Goal: Transaction & Acquisition: Purchase product/service

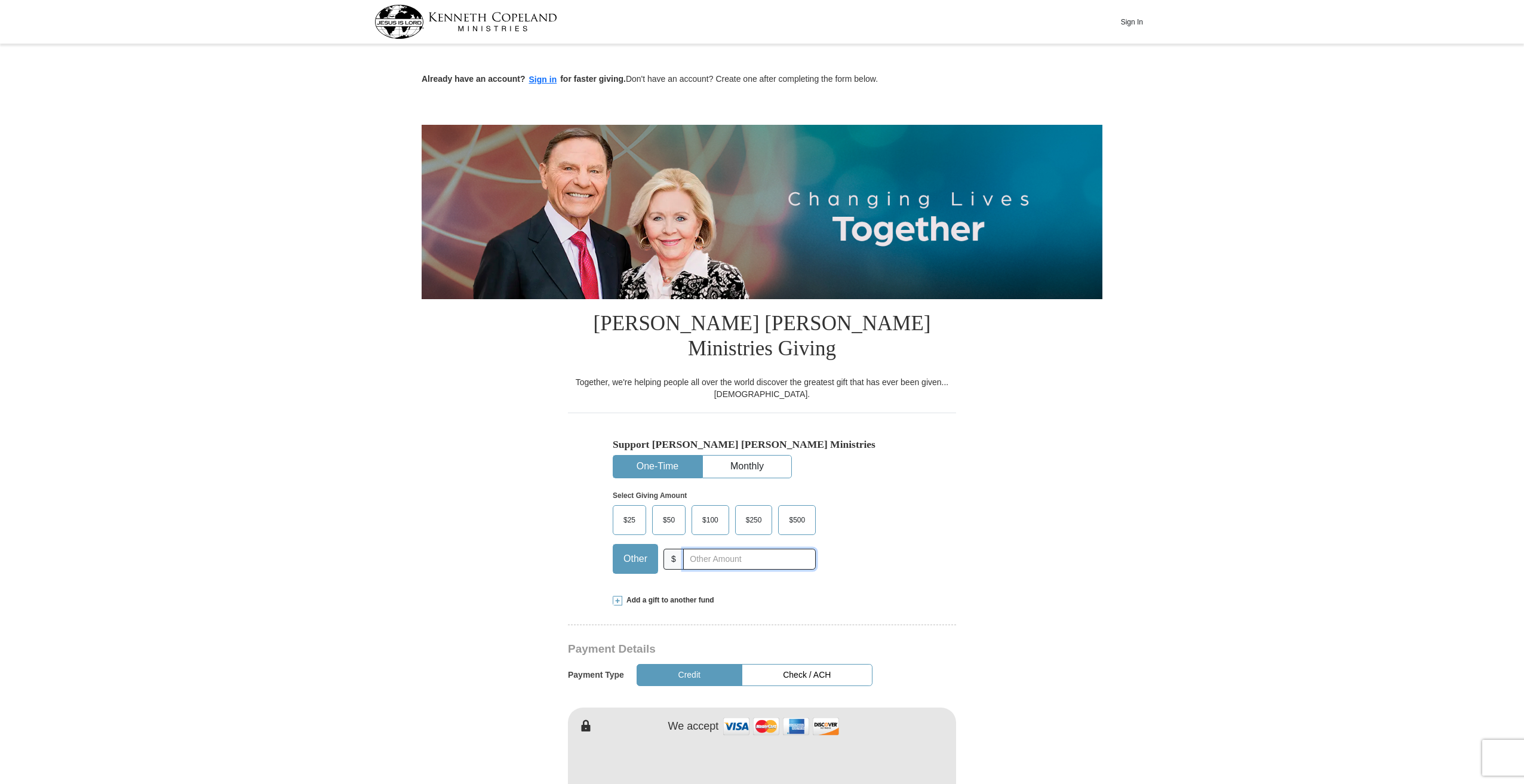
drag, startPoint x: 688, startPoint y: 531, endPoint x: 681, endPoint y: 529, distance: 7.3
click at [688, 549] on input "text" at bounding box center [749, 559] width 133 height 21
type input "200"
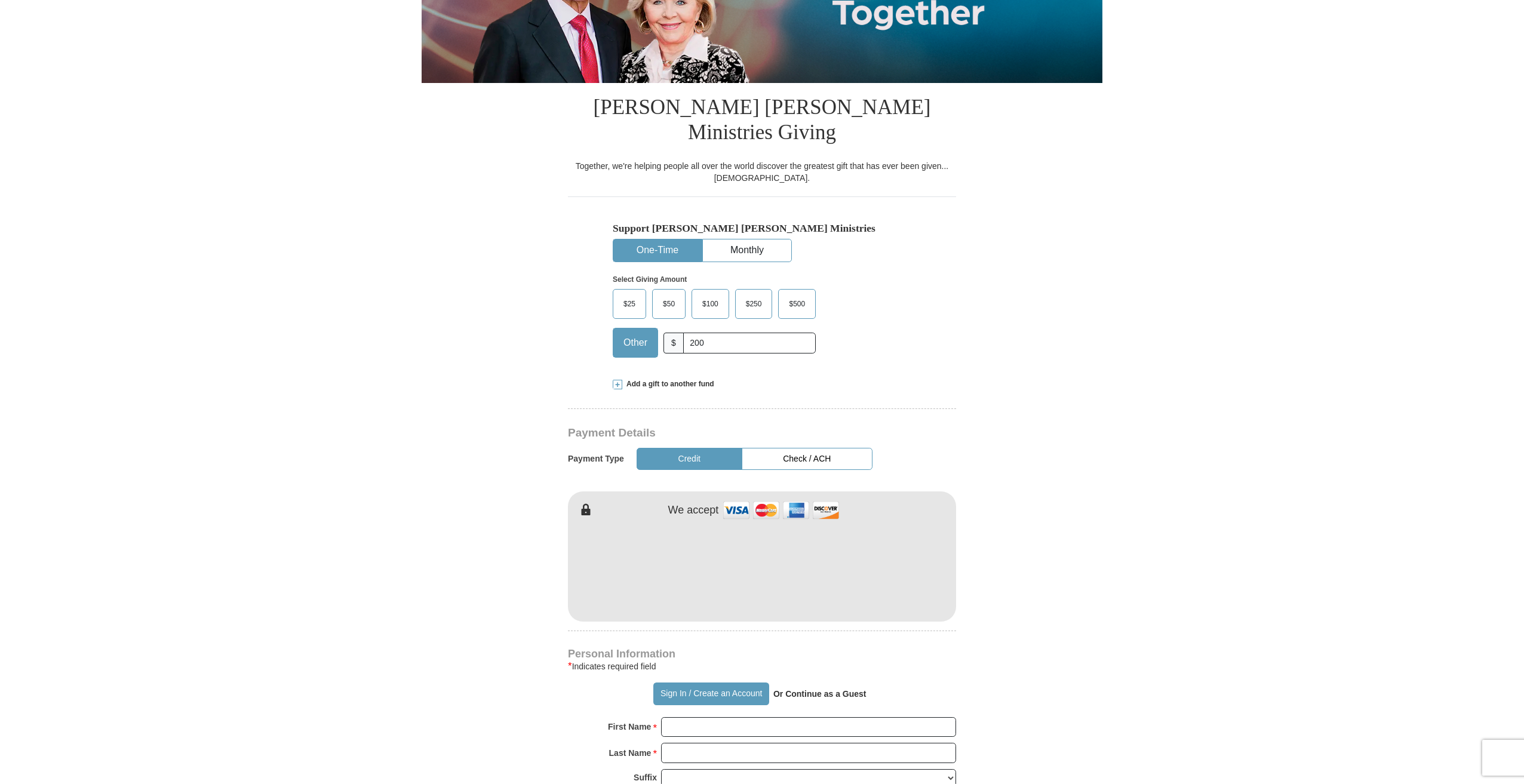
scroll to position [239, 0]
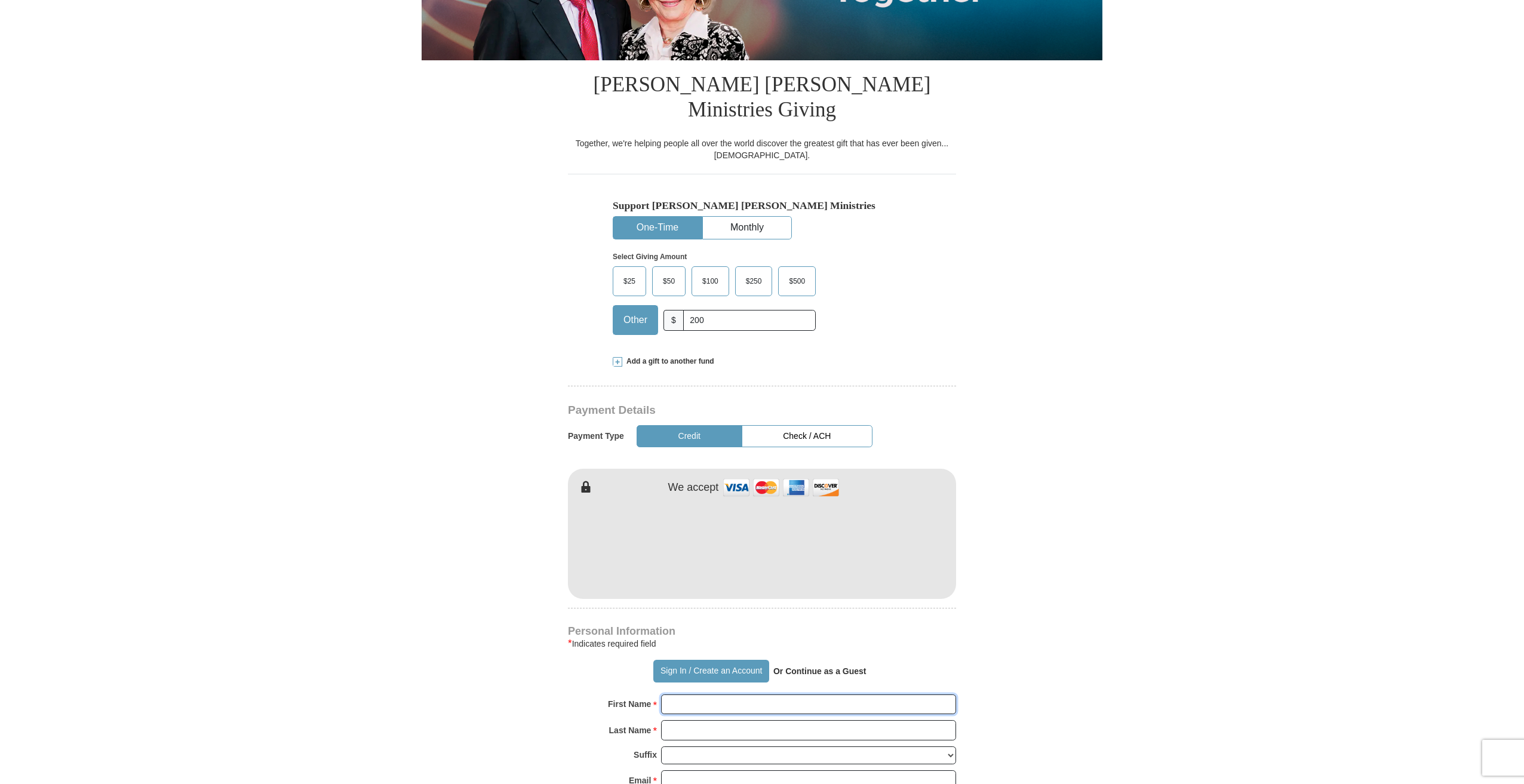
click at [696, 695] on input "First Name *" at bounding box center [808, 705] width 295 height 20
type input "[PERSON_NAME]"
click at [703, 720] on input "Last Name *" at bounding box center [808, 730] width 295 height 20
type input "Corona"
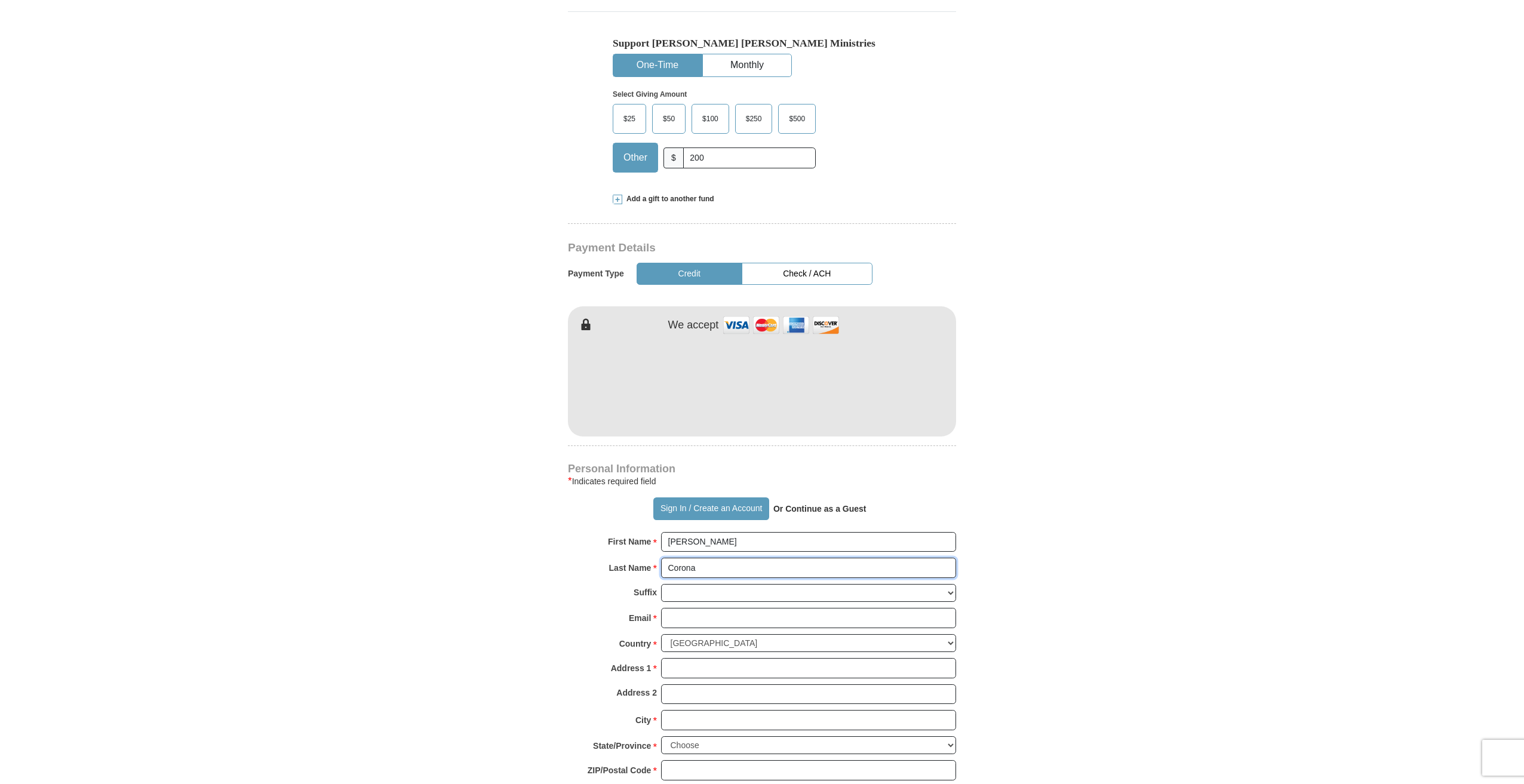
scroll to position [418, 0]
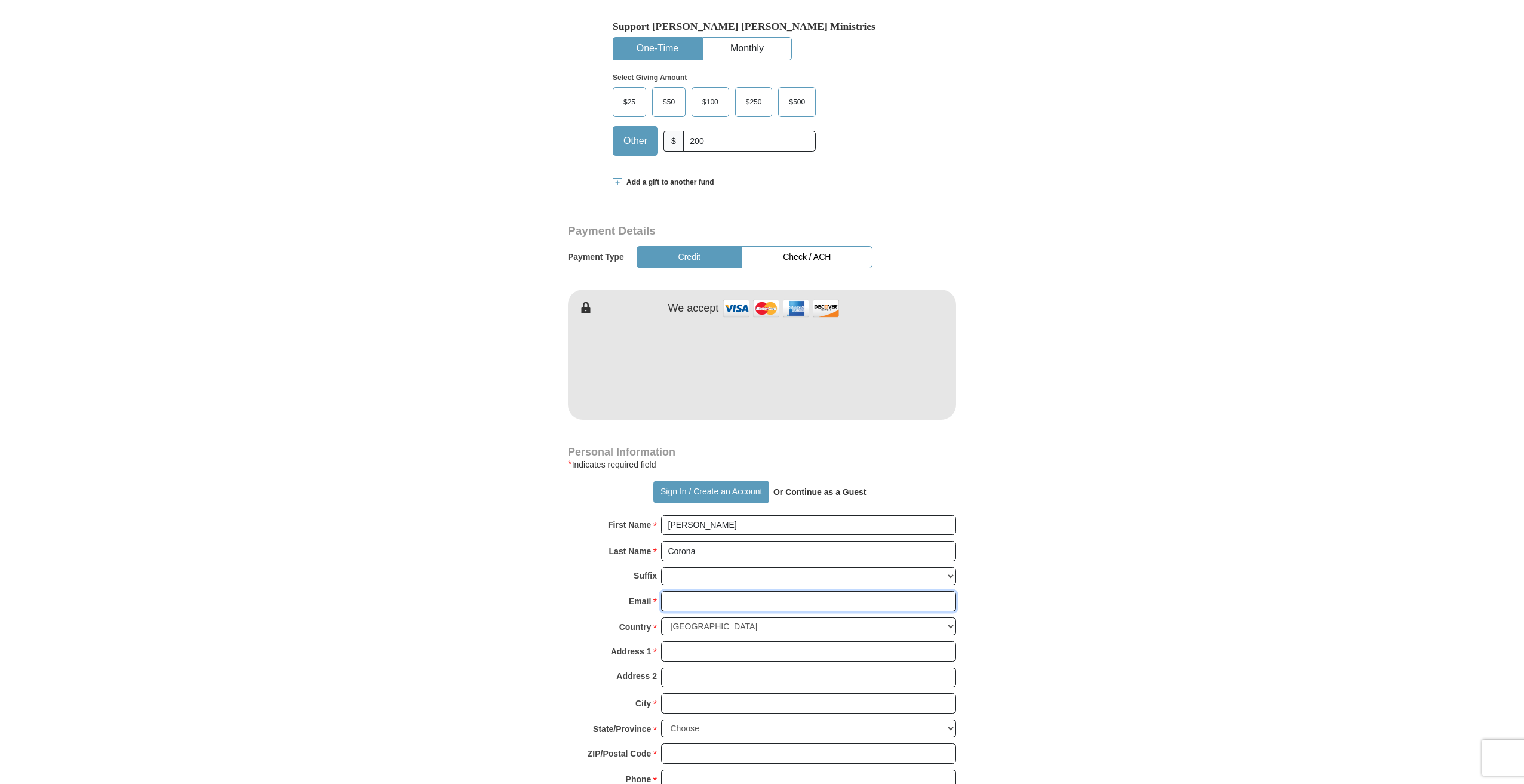
click at [697, 591] on input "Email *" at bounding box center [808, 601] width 295 height 20
type input "[EMAIL_ADDRESS][DOMAIN_NAME]"
type input "[STREET_ADDRESS][PERSON_NAME]"
type input "[GEOGRAPHIC_DATA]"
select select "[GEOGRAPHIC_DATA]"
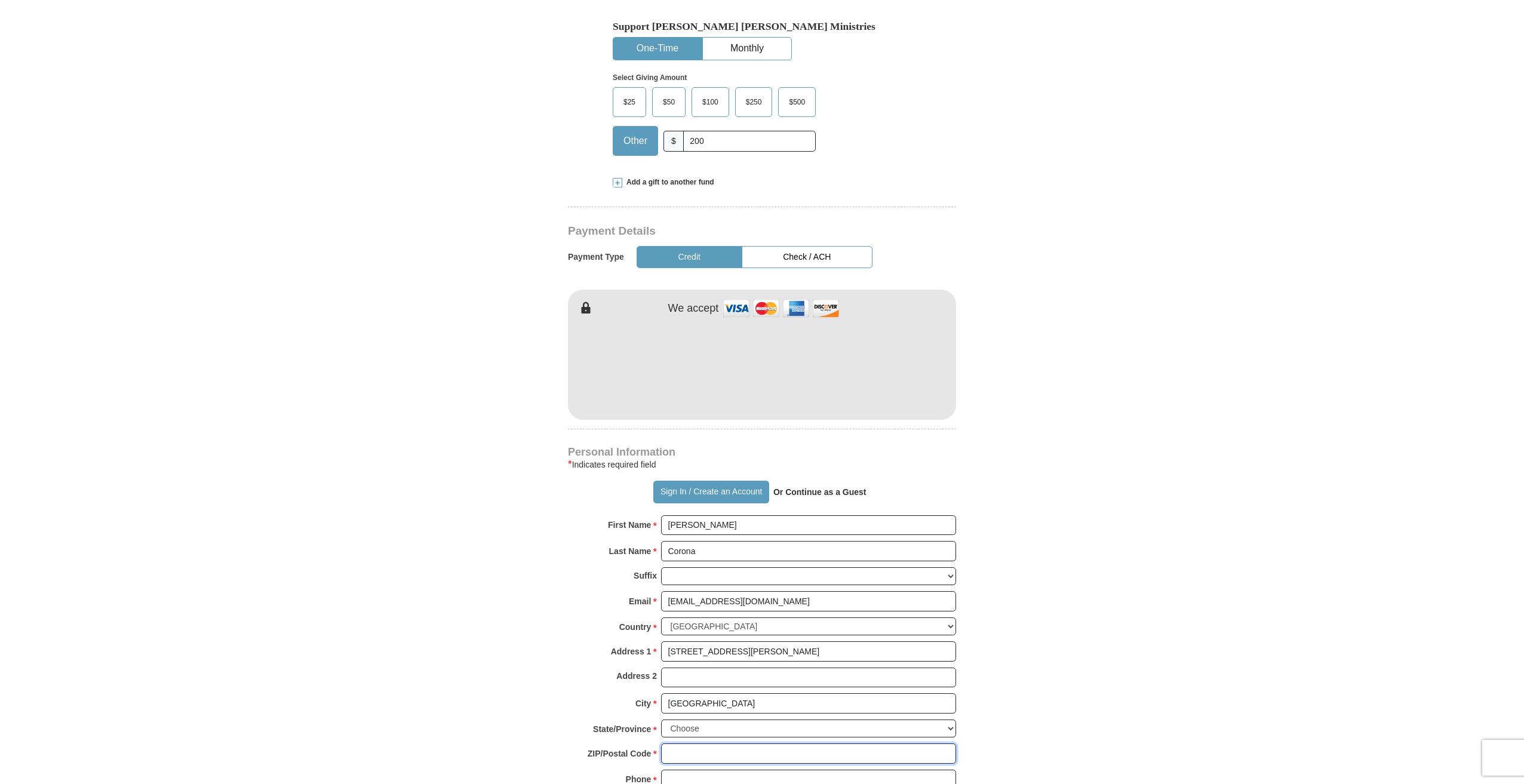
type input "79904"
type input "9154015539"
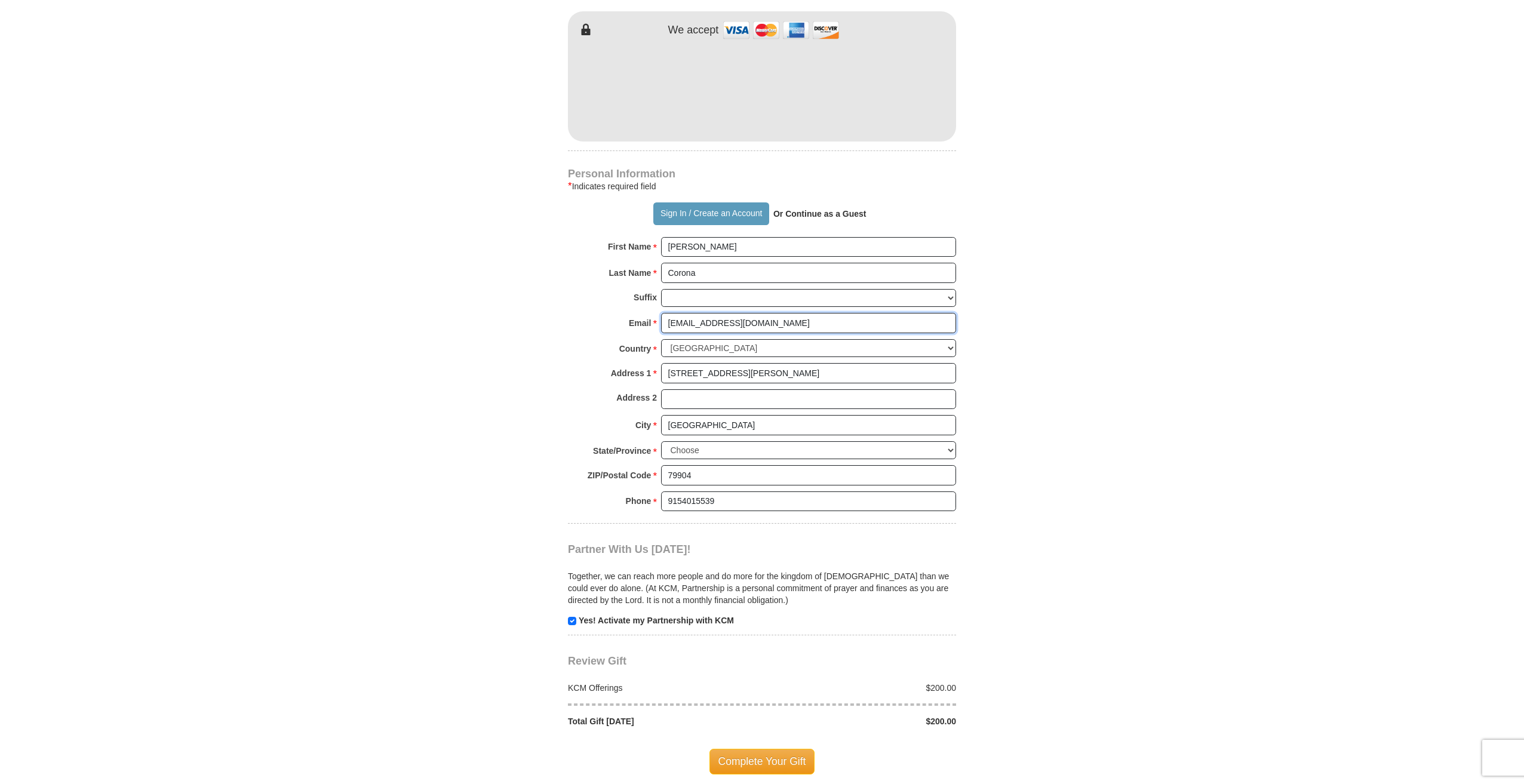
scroll to position [716, 0]
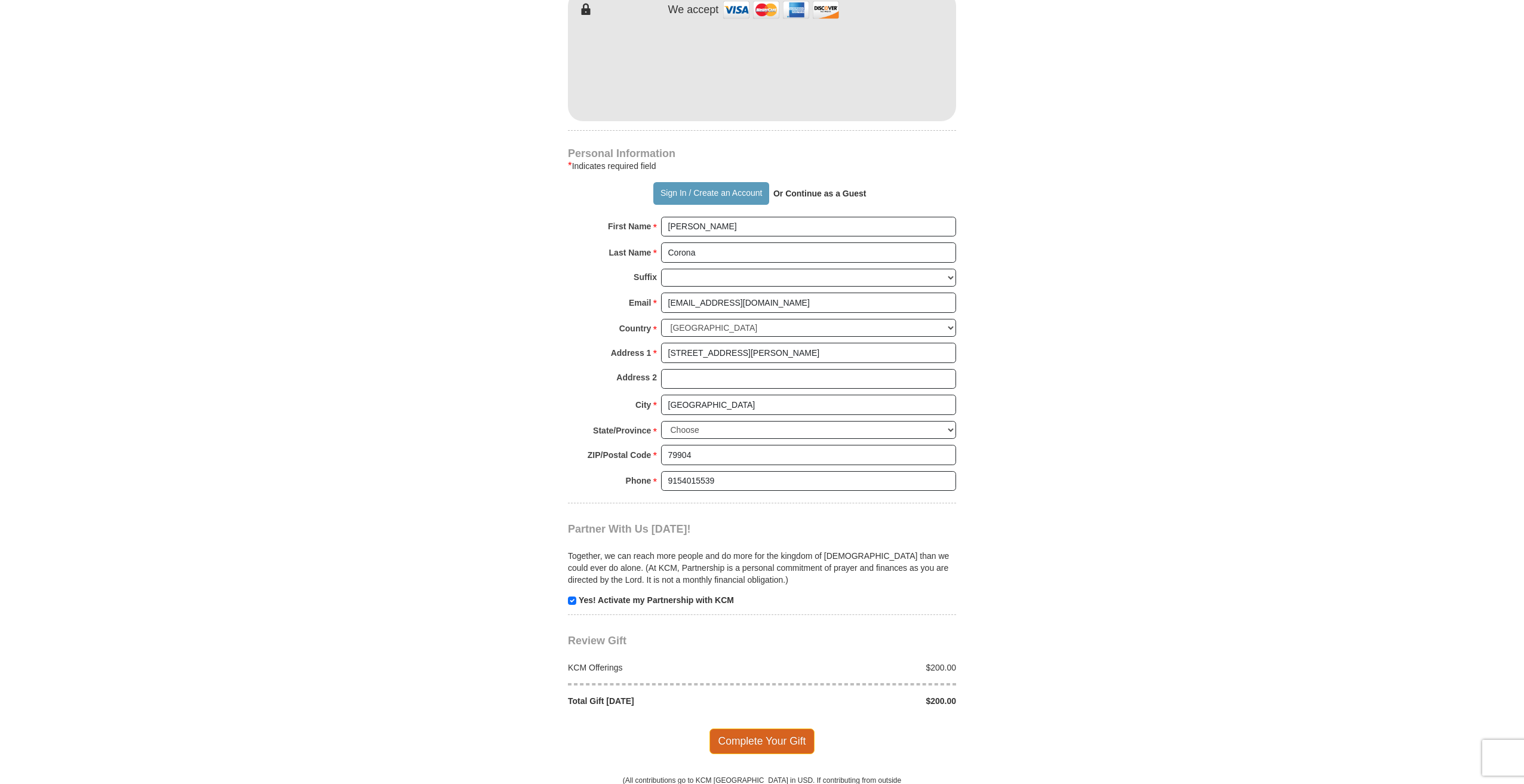
click at [746, 728] on span "Complete Your Gift" at bounding box center [762, 741] width 106 height 25
